Goal: Understand process/instructions

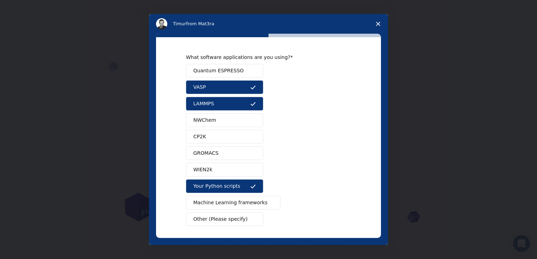
scroll to position [27, 0]
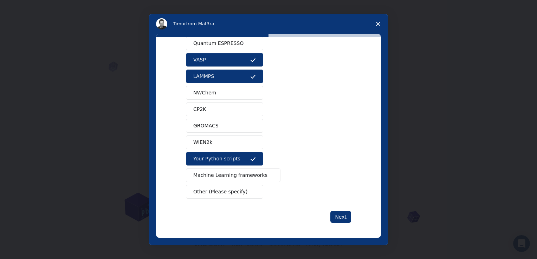
click at [247, 176] on span "Machine Learning frameworks" at bounding box center [230, 175] width 74 height 7
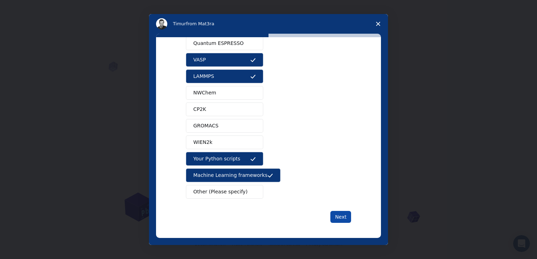
click at [344, 219] on button "Next" at bounding box center [340, 217] width 21 height 12
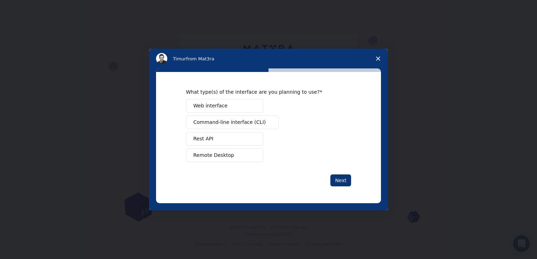
scroll to position [0, 0]
click at [210, 107] on span "Web interface" at bounding box center [210, 105] width 34 height 7
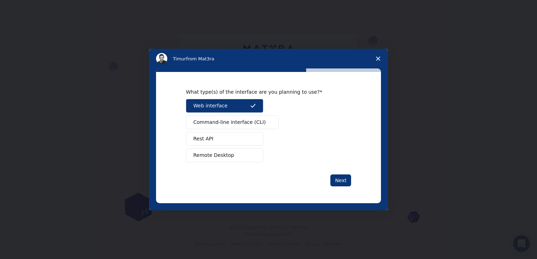
click at [213, 154] on span "Remote Desktop" at bounding box center [213, 155] width 41 height 7
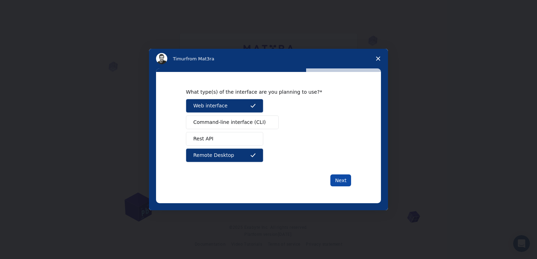
click at [347, 182] on button "Next" at bounding box center [340, 181] width 21 height 12
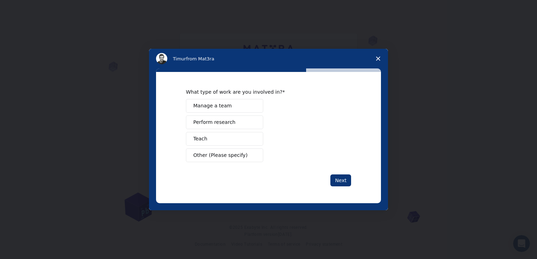
click at [204, 140] on span "Teach" at bounding box center [200, 138] width 14 height 7
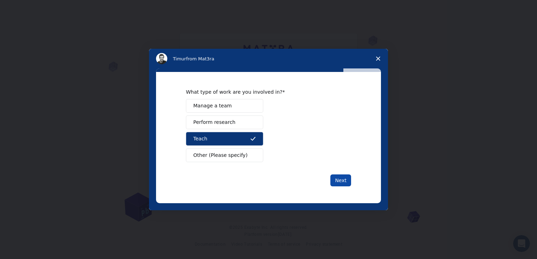
click at [343, 179] on button "Next" at bounding box center [340, 181] width 21 height 12
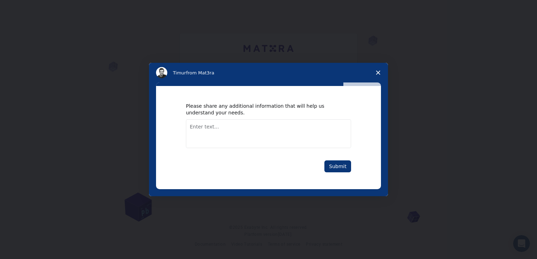
click at [248, 131] on textarea "Enter text..." at bounding box center [268, 133] width 165 height 29
type textarea "P"
type textarea "presently i am research scholar at JNTU KAKINADA"
click at [338, 163] on button "Submit" at bounding box center [337, 166] width 27 height 12
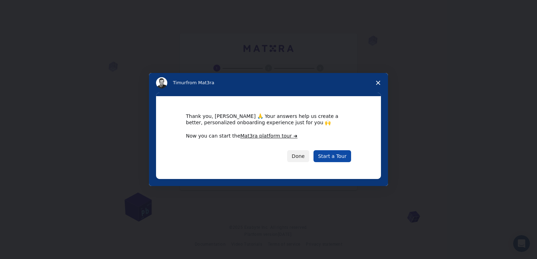
click at [330, 156] on link "Start a Tour" at bounding box center [332, 156] width 38 height 12
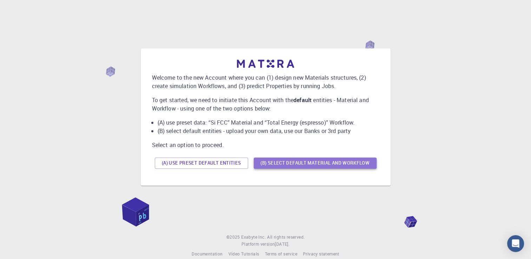
click at [324, 162] on button "(B) Select default material and workflow" at bounding box center [315, 163] width 123 height 11
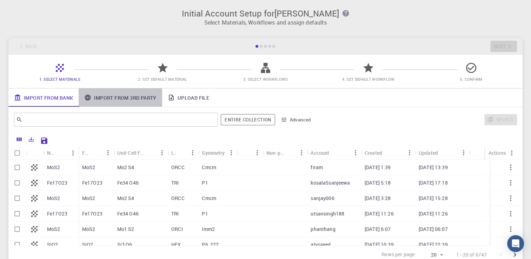
click at [129, 97] on link "Import From 3rd Party" at bounding box center [120, 97] width 83 height 18
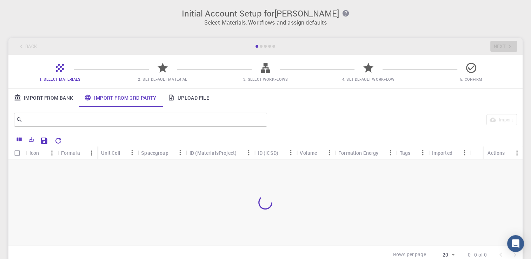
click at [190, 99] on link "Upload File" at bounding box center [188, 97] width 53 height 18
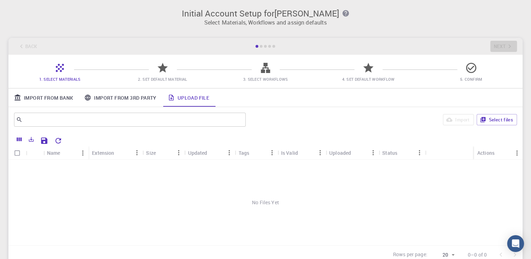
click at [161, 81] on span "2. Set Default Material" at bounding box center [162, 79] width 49 height 5
click at [52, 98] on link "Import From Bank" at bounding box center [43, 97] width 70 height 18
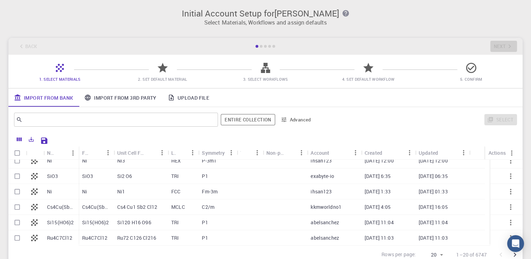
click at [364, 78] on span "4. Set Default Workflow" at bounding box center [368, 79] width 53 height 5
click at [116, 101] on link "Import From 3rd Party" at bounding box center [120, 97] width 83 height 18
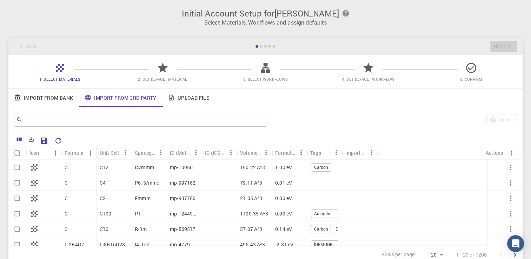
click at [350, 13] on icon "button" at bounding box center [346, 13] width 8 height 8
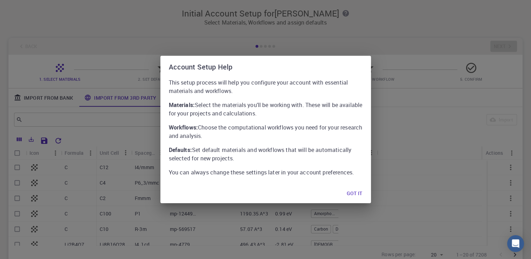
click at [361, 193] on button "Got it" at bounding box center [354, 193] width 27 height 14
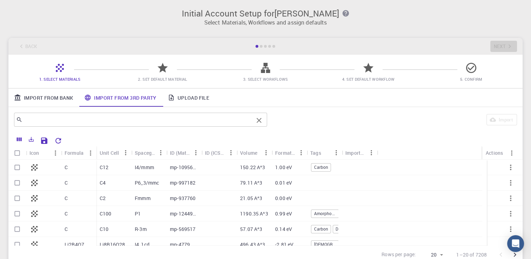
click at [46, 118] on input "text" at bounding box center [137, 120] width 231 height 10
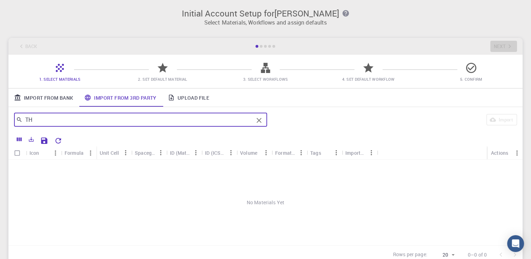
type input "T"
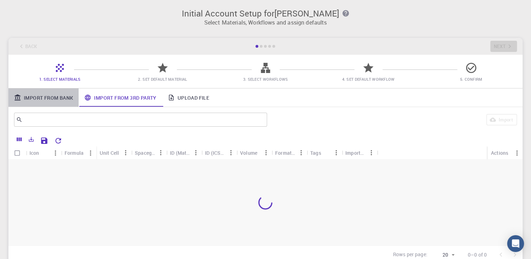
click at [43, 103] on link "Import From Bank" at bounding box center [43, 97] width 70 height 18
